Goal: Task Accomplishment & Management: Use online tool/utility

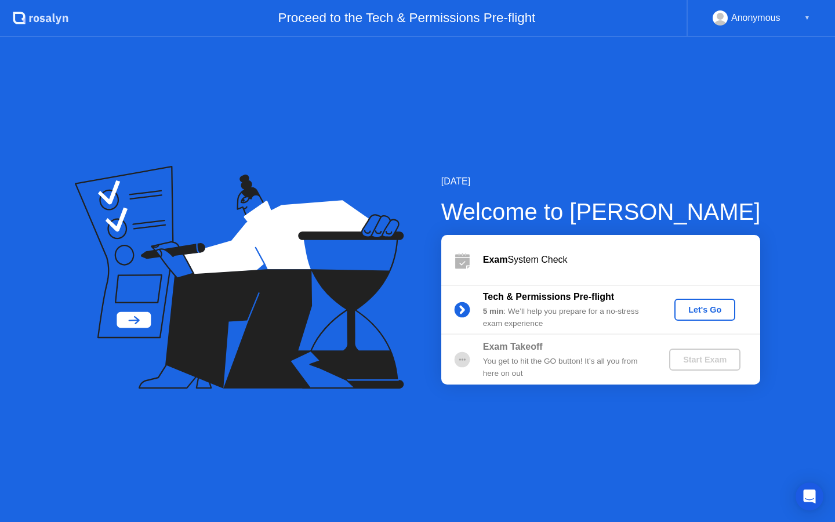
click at [697, 311] on div "Let's Go" at bounding box center [705, 309] width 52 height 9
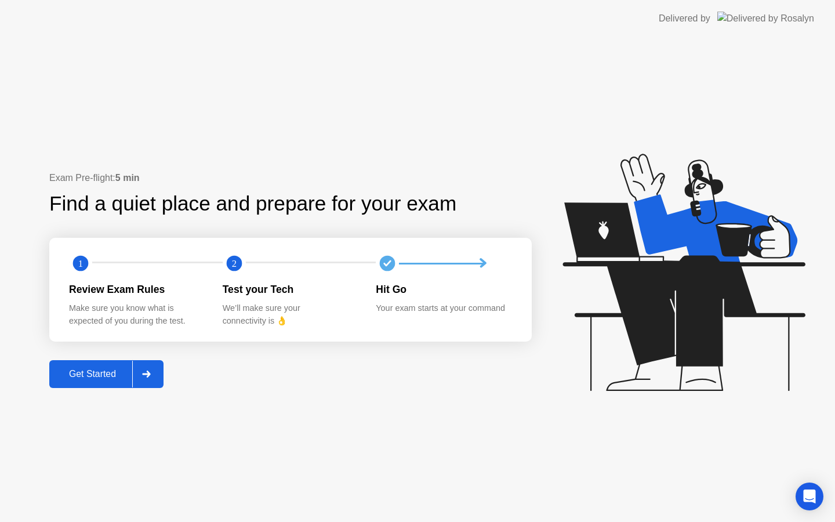
click at [154, 373] on div at bounding box center [146, 373] width 28 height 27
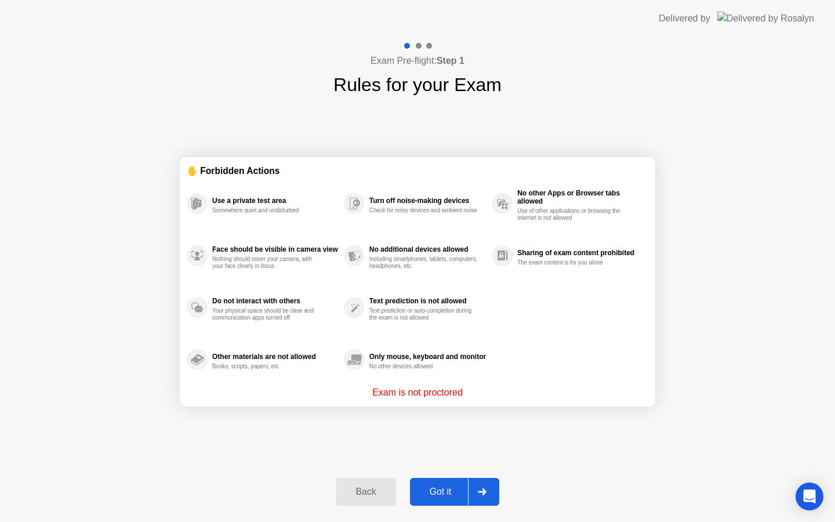
click at [454, 498] on button "Got it" at bounding box center [454, 492] width 89 height 28
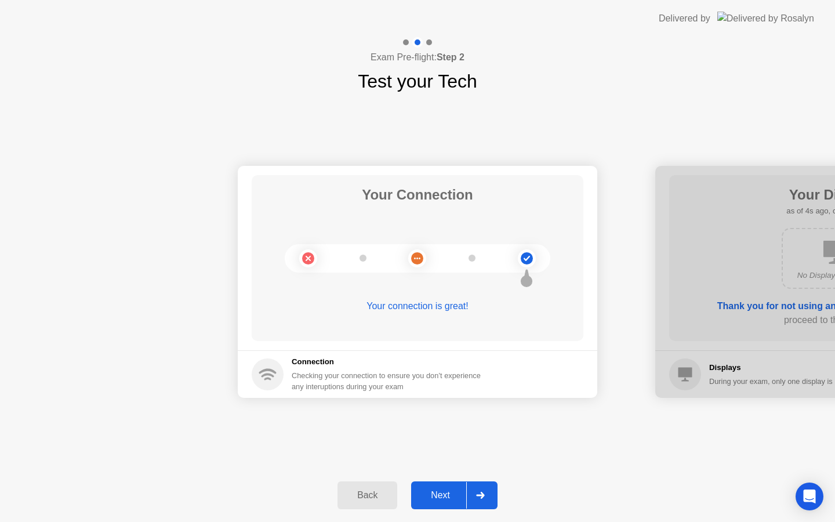
click at [449, 497] on div "Next" at bounding box center [440, 495] width 52 height 10
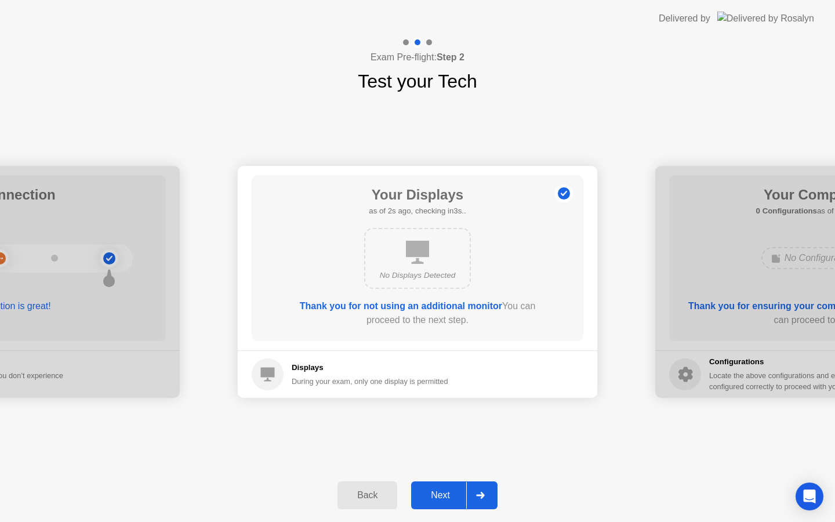
click at [449, 497] on div "Next" at bounding box center [440, 495] width 52 height 10
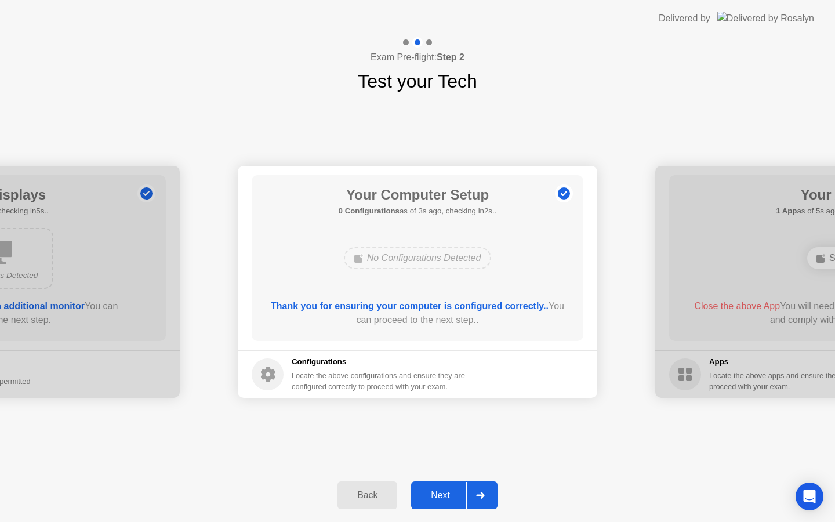
click at [449, 497] on div "Next" at bounding box center [440, 495] width 52 height 10
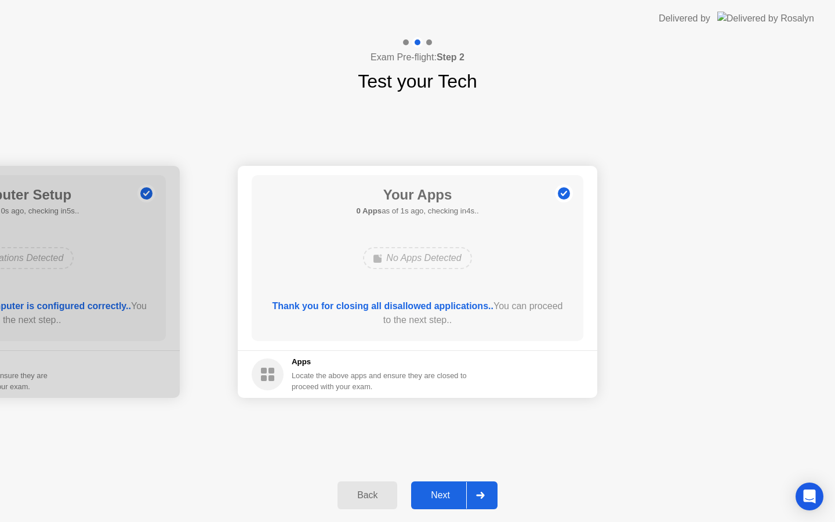
click at [444, 491] on div "Next" at bounding box center [440, 495] width 52 height 10
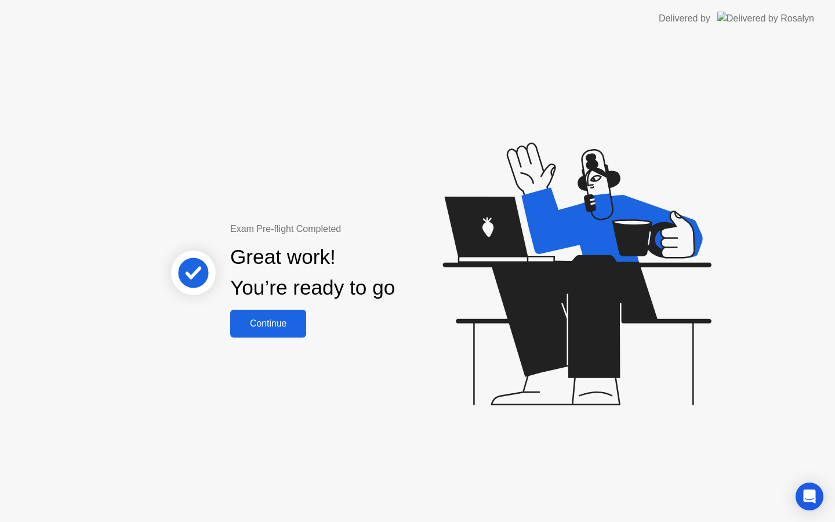
click at [287, 329] on div "Continue" at bounding box center [268, 323] width 69 height 10
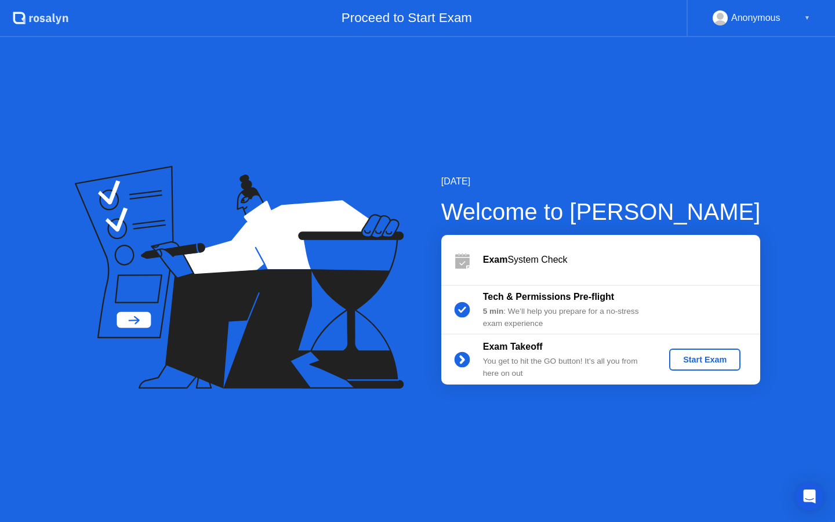
click at [710, 358] on div "Start Exam" at bounding box center [704, 359] width 62 height 9
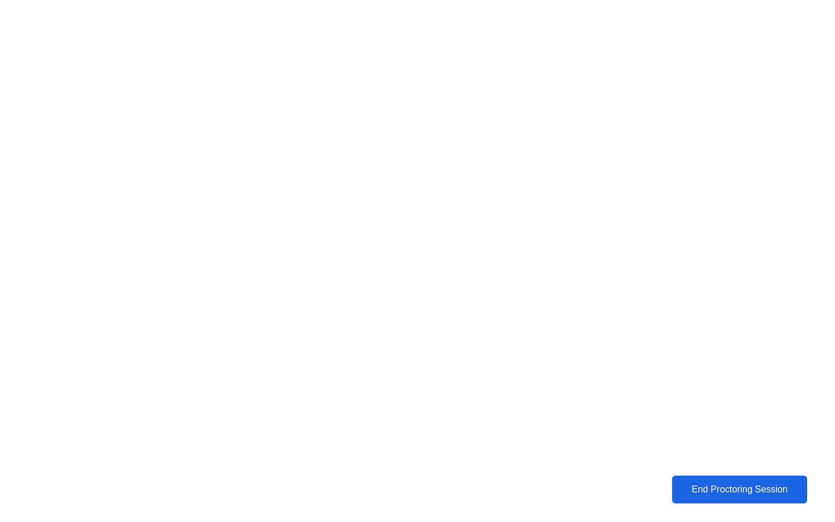
click at [730, 492] on div "End Proctoring Session" at bounding box center [739, 489] width 128 height 10
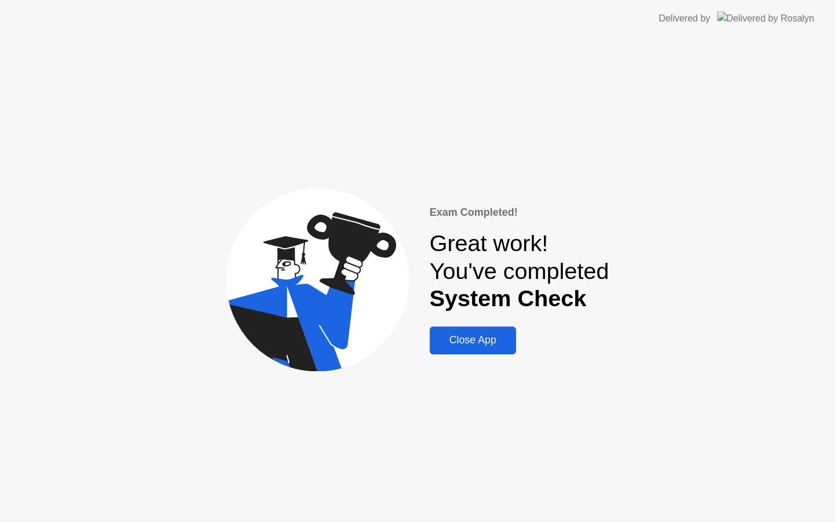
click at [489, 342] on div "Close App" at bounding box center [472, 340] width 79 height 12
